Goal: Find specific page/section: Find specific page/section

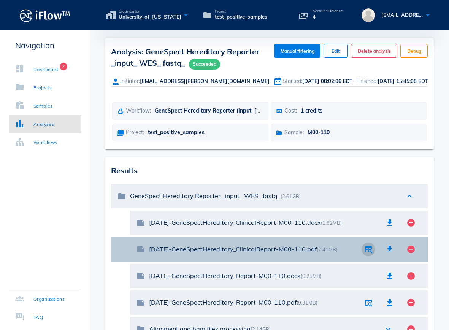
click at [365, 251] on icon "button" at bounding box center [368, 249] width 9 height 9
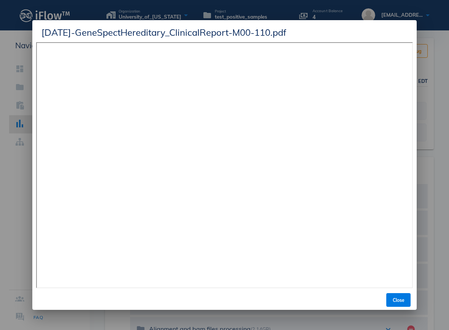
click at [440, 80] on div at bounding box center [224, 165] width 449 height 330
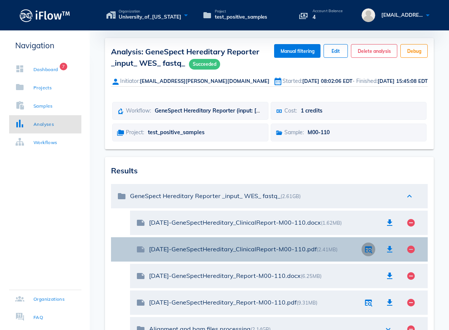
click at [370, 251] on icon "button" at bounding box center [368, 249] width 9 height 9
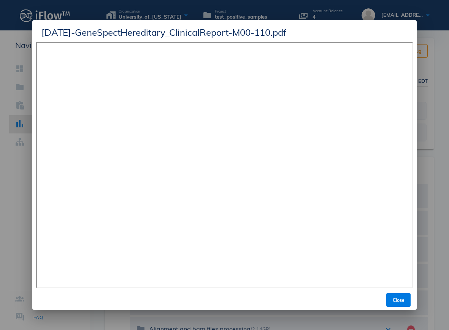
click at [160, 8] on div at bounding box center [224, 165] width 449 height 330
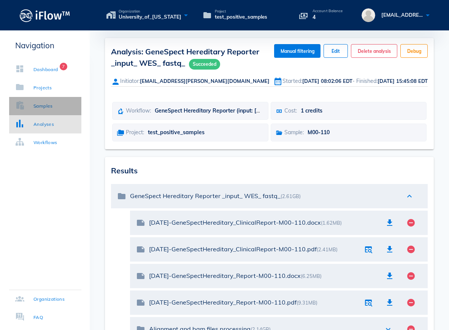
click at [43, 105] on div "Samples" at bounding box center [42, 106] width 19 height 8
